Goal: Check status: Check status

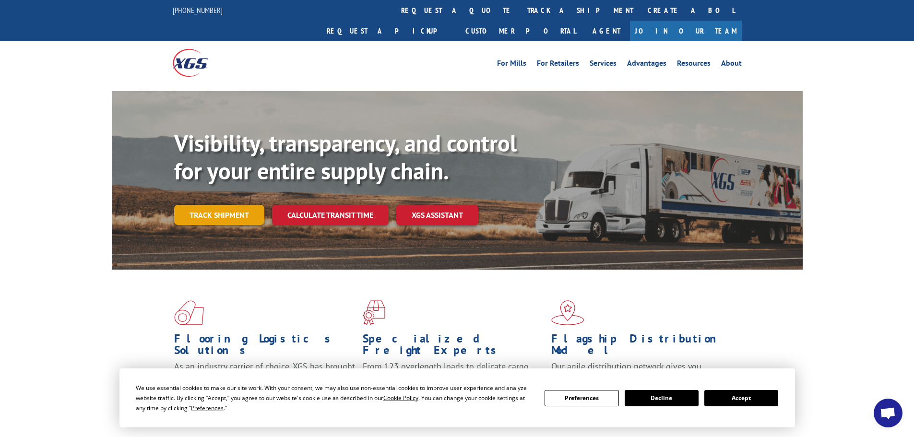
click at [222, 205] on link "Track shipment" at bounding box center [219, 215] width 90 height 20
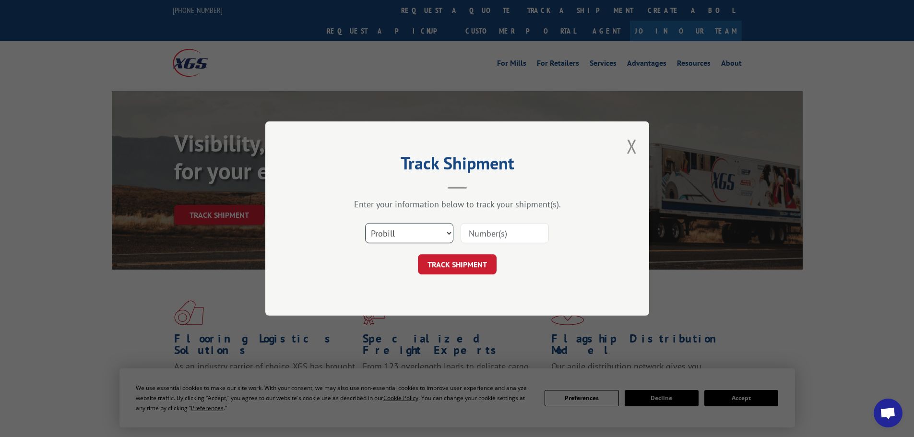
click at [388, 225] on select "Select category... Probill BOL PO" at bounding box center [409, 233] width 88 height 20
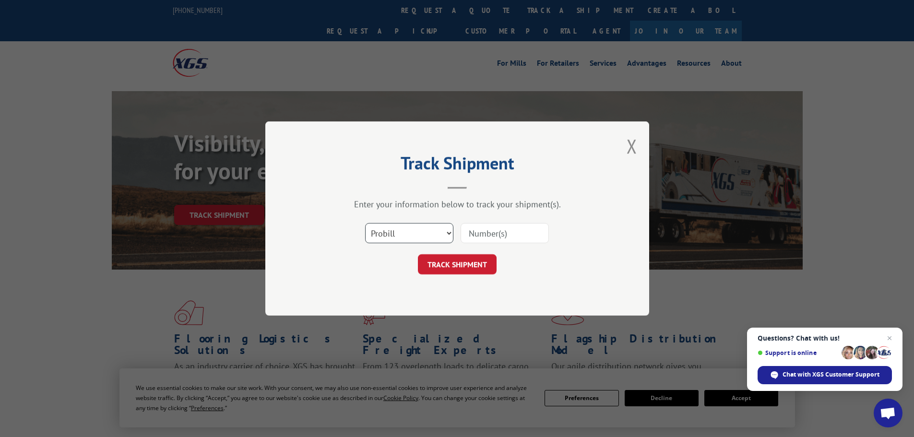
select select "po"
click at [365, 223] on select "Select category... Probill BOL PO" at bounding box center [409, 233] width 88 height 20
click at [483, 239] on input at bounding box center [505, 233] width 88 height 20
paste input "09544365"
type input "09544365"
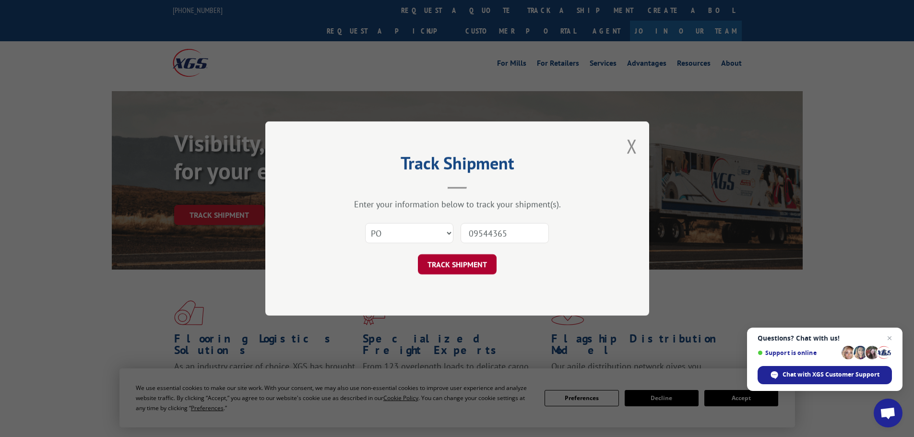
click at [491, 258] on button "TRACK SHIPMENT" at bounding box center [457, 264] width 79 height 20
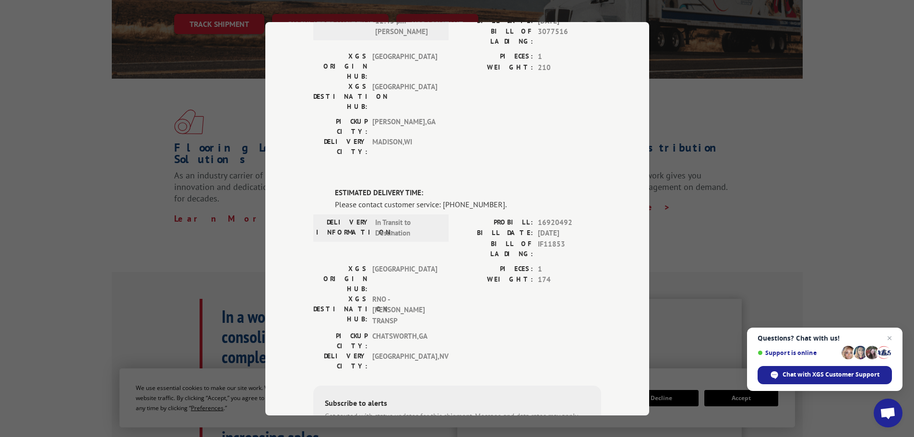
scroll to position [192, 0]
click at [182, 263] on div "Track Shipment DELIVERED DELIVERY INFORMATION: [DATE] 10:36 am [PERSON_NAME] PR…" at bounding box center [457, 218] width 914 height 437
click at [135, 226] on div "Track Shipment DELIVERED DELIVERY INFORMATION: [DATE] 10:36 am [PERSON_NAME] PR…" at bounding box center [457, 218] width 914 height 437
